Goal: Information Seeking & Learning: Learn about a topic

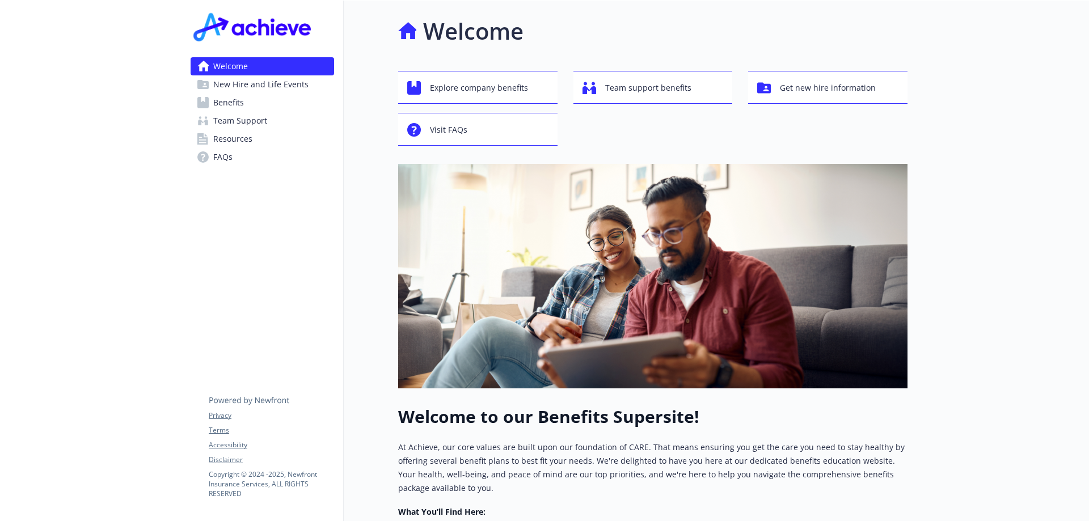
click at [243, 97] on span "Benefits" at bounding box center [228, 103] width 31 height 18
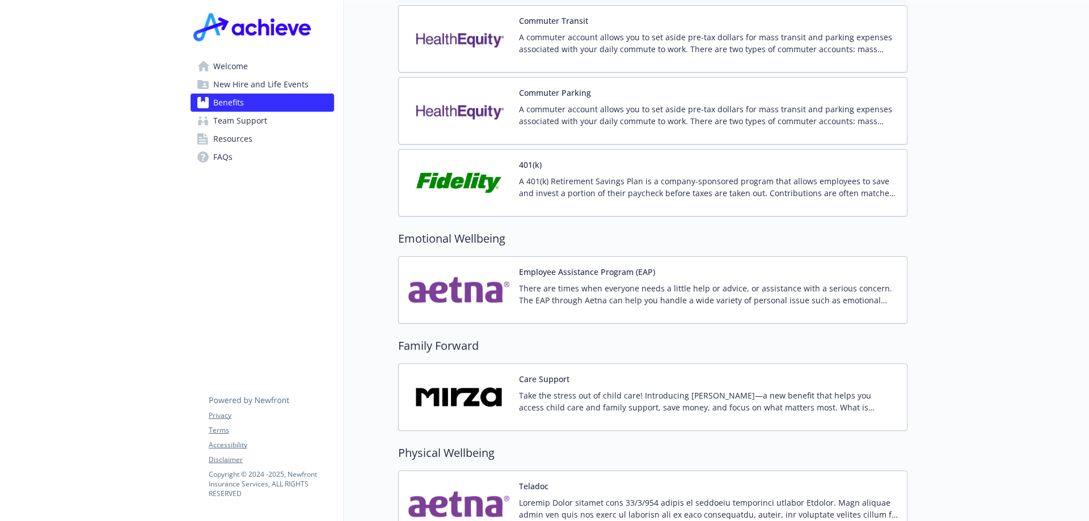
scroll to position [1985, 0]
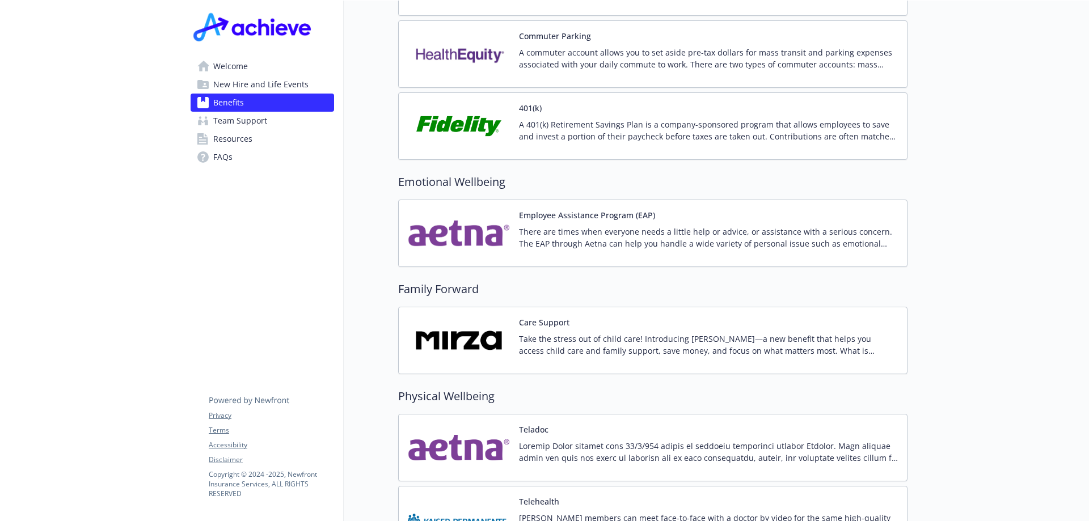
click at [643, 226] on p "There are times when everyone needs a little help or advice, or assistance with…" at bounding box center [708, 238] width 379 height 24
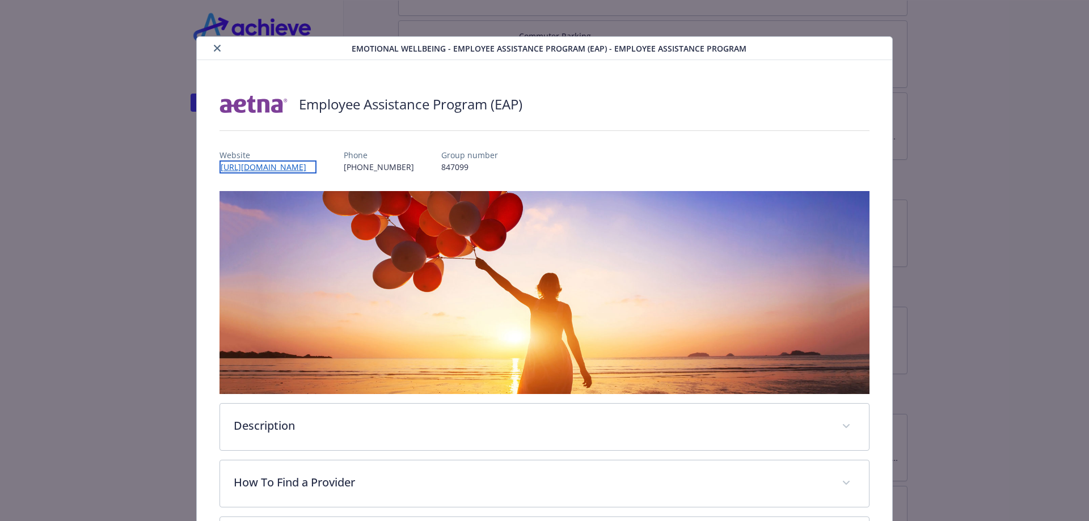
click at [259, 164] on link "[URL][DOMAIN_NAME]" at bounding box center [268, 167] width 97 height 13
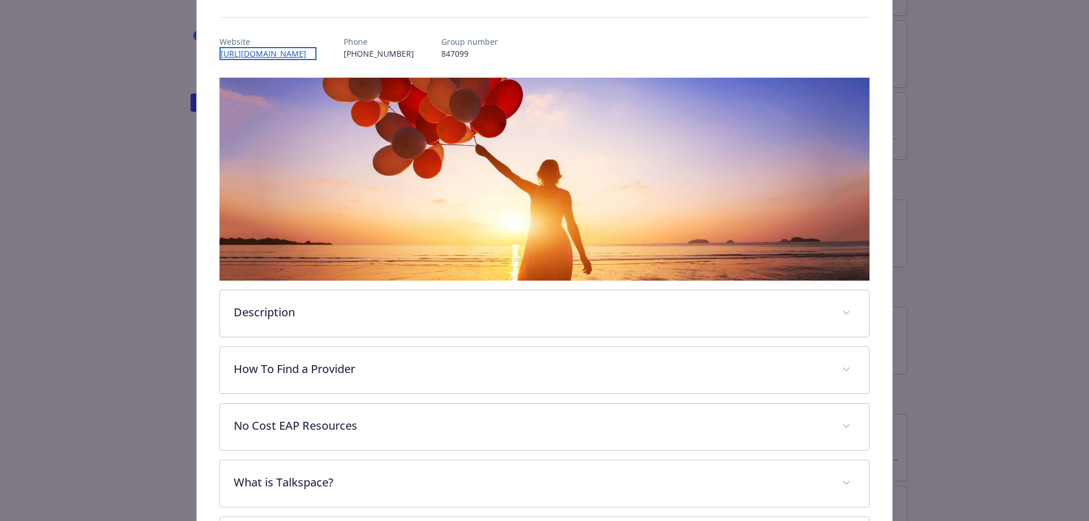
scroll to position [332, 0]
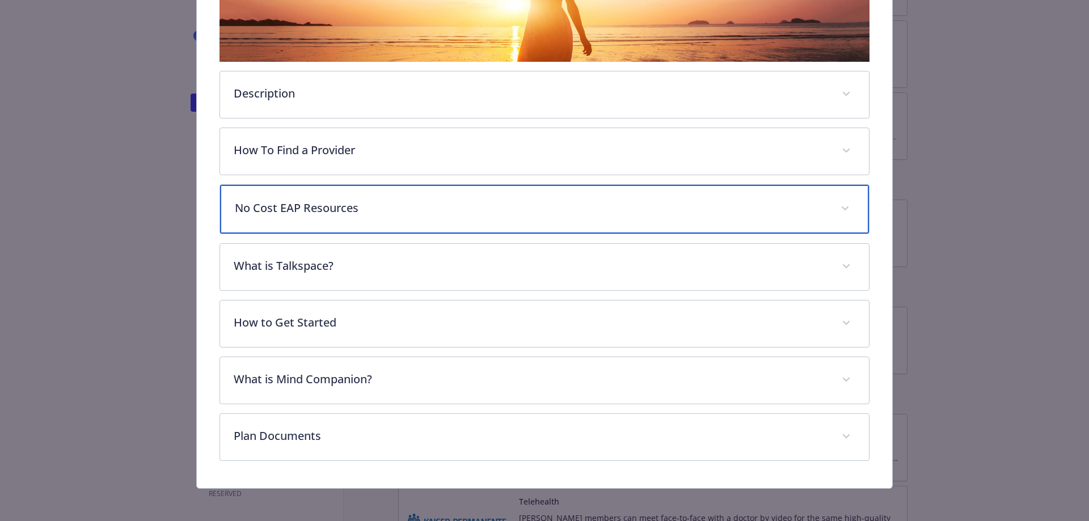
click at [317, 214] on p "No Cost EAP Resources" at bounding box center [531, 208] width 593 height 17
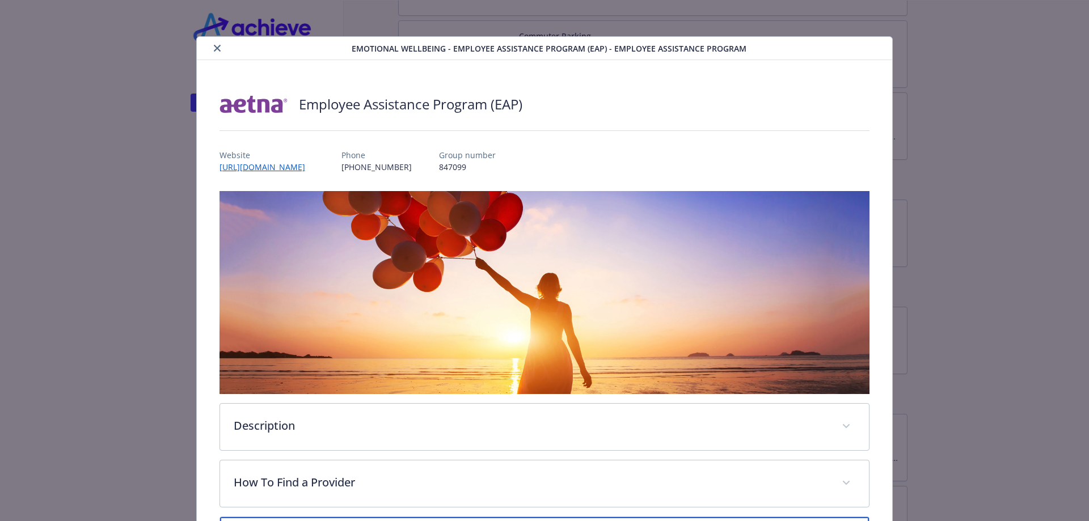
scroll to position [57, 0]
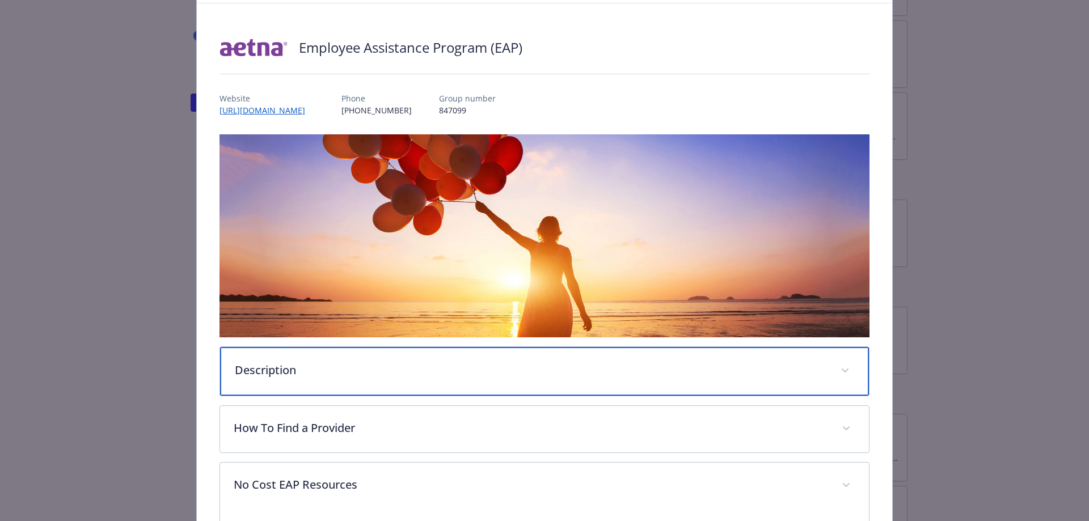
click at [277, 376] on p "Description" at bounding box center [531, 370] width 593 height 17
